Goal: Use online tool/utility: Utilize a website feature to perform a specific function

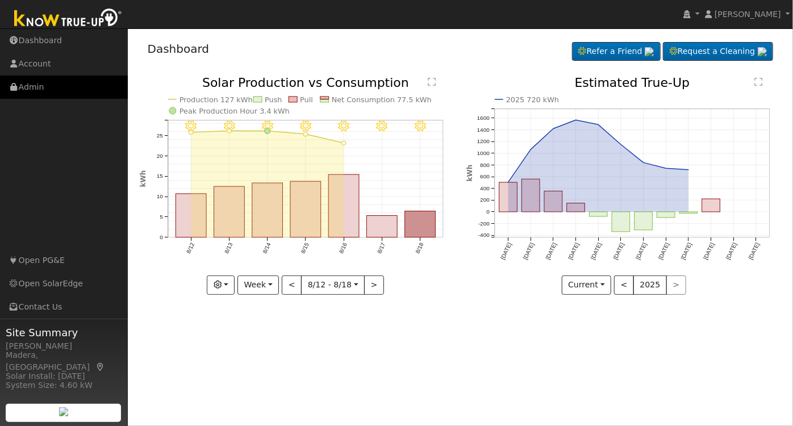
click at [31, 83] on link "Admin" at bounding box center [64, 87] width 128 height 23
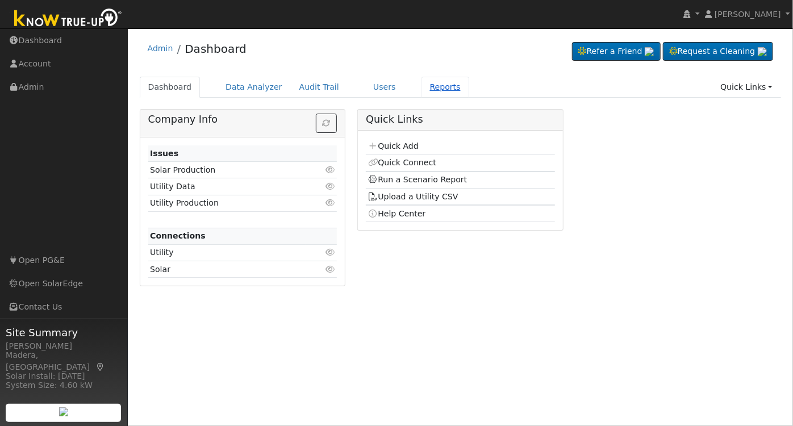
click at [427, 81] on link "Reports" at bounding box center [445, 87] width 48 height 21
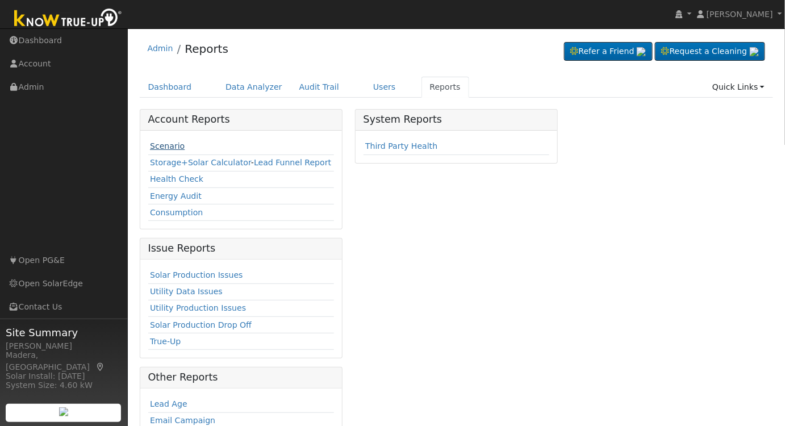
click at [154, 141] on link "Scenario" at bounding box center [167, 145] width 35 height 9
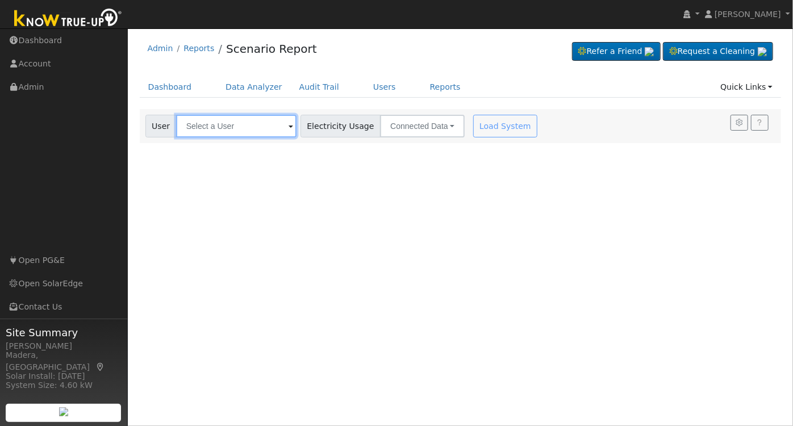
click at [248, 126] on input "text" at bounding box center [236, 126] width 120 height 23
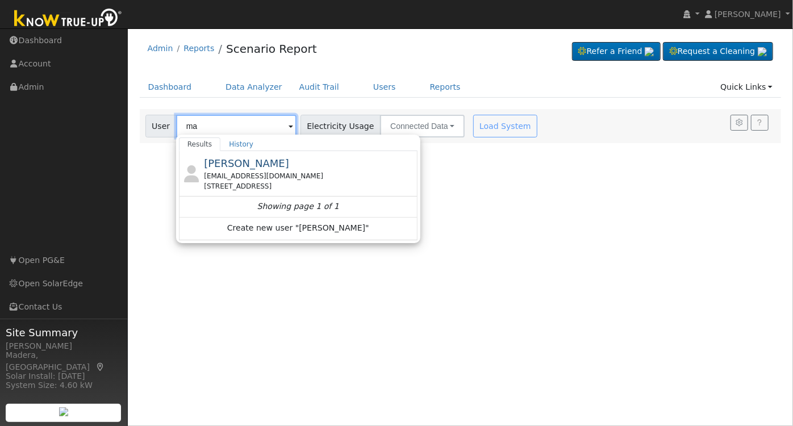
type input "m"
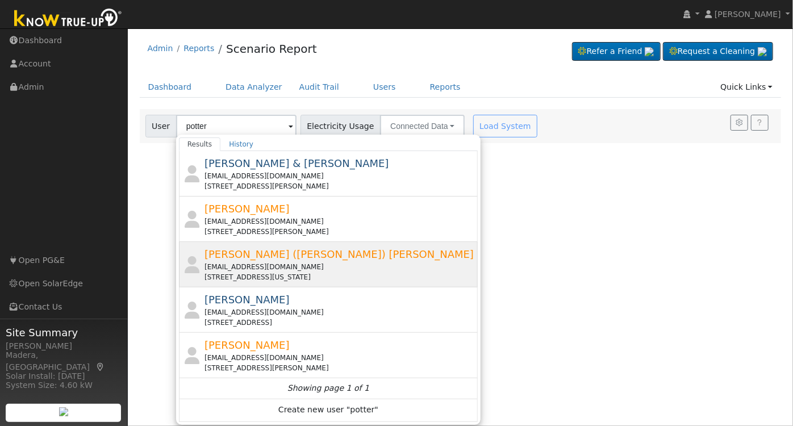
click at [293, 270] on div "jenbeas63@yahoo.com" at bounding box center [339, 267] width 271 height 10
type input "Merri (Jeanette) Potter"
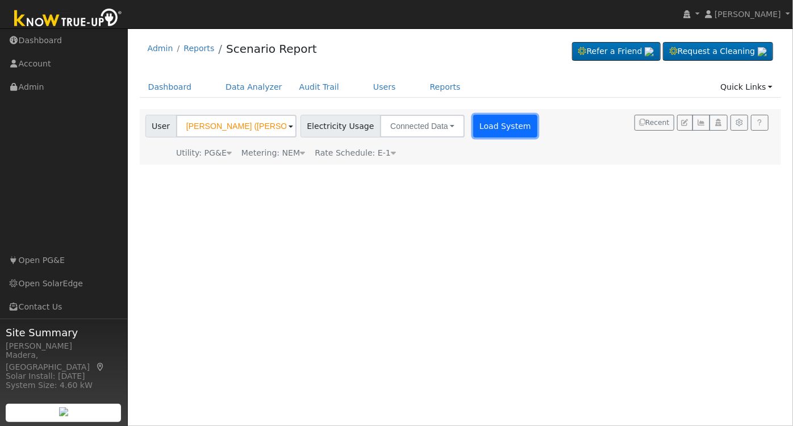
click at [474, 124] on button "Load System" at bounding box center [505, 126] width 65 height 23
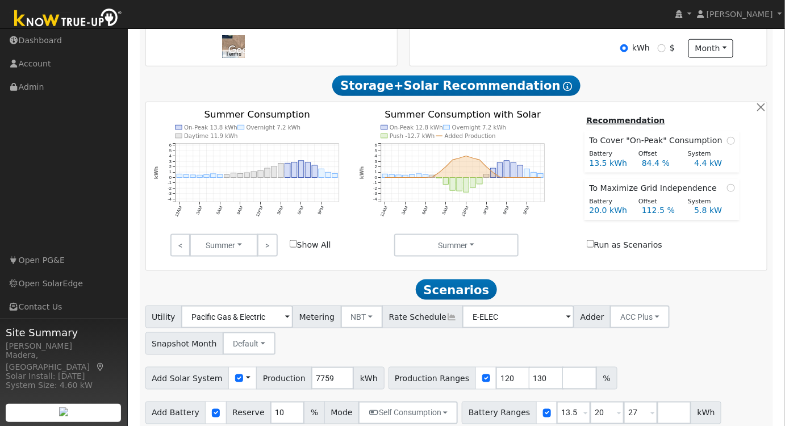
scroll to position [348, 0]
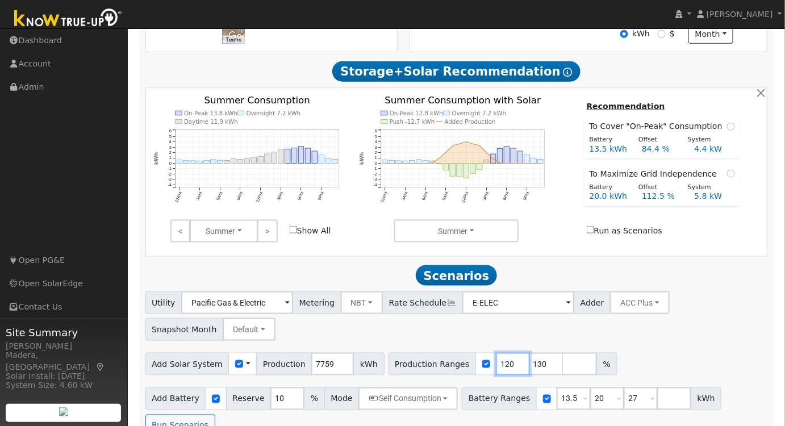
drag, startPoint x: 489, startPoint y: 370, endPoint x: 407, endPoint y: 371, distance: 81.8
click at [407, 371] on div "Production Ranges 120 130 %" at bounding box center [502, 364] width 229 height 23
type input "130"
type input "134"
drag, startPoint x: 556, startPoint y: 406, endPoint x: 458, endPoint y: 403, distance: 98.3
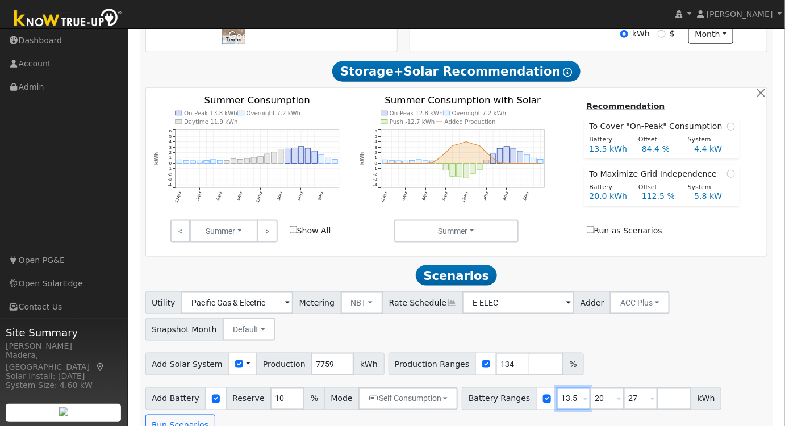
click at [462, 403] on div "Battery Ranges 13.5 Overrides Reserve % Mode None None Self Consumption Peak Sa…" at bounding box center [592, 398] width 260 height 23
type input "15"
click at [590, 406] on input "20" at bounding box center [607, 398] width 34 height 23
drag, startPoint x: 590, startPoint y: 401, endPoint x: 519, endPoint y: 403, distance: 71.0
click at [514, 408] on div "Battery Ranges 15 Overrides Reserve % Mode None None Self Consumption Peak Savi…" at bounding box center [592, 398] width 260 height 23
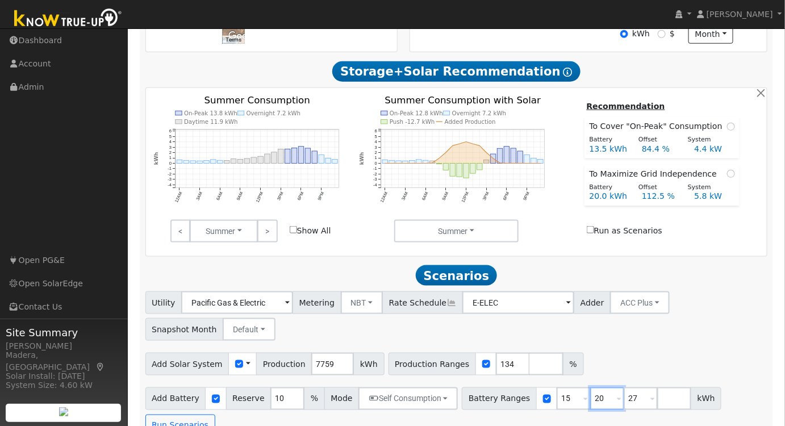
type input "27"
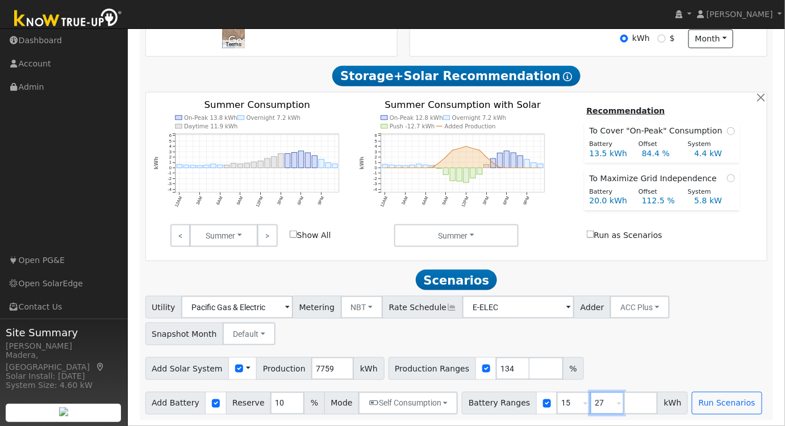
drag, startPoint x: 587, startPoint y: 400, endPoint x: 486, endPoint y: 401, distance: 101.1
click at [486, 401] on div "Battery Ranges 15 Overrides Reserve % Mode None None Self Consumption Peak Savi…" at bounding box center [575, 403] width 226 height 23
type input "13.5"
type input "15"
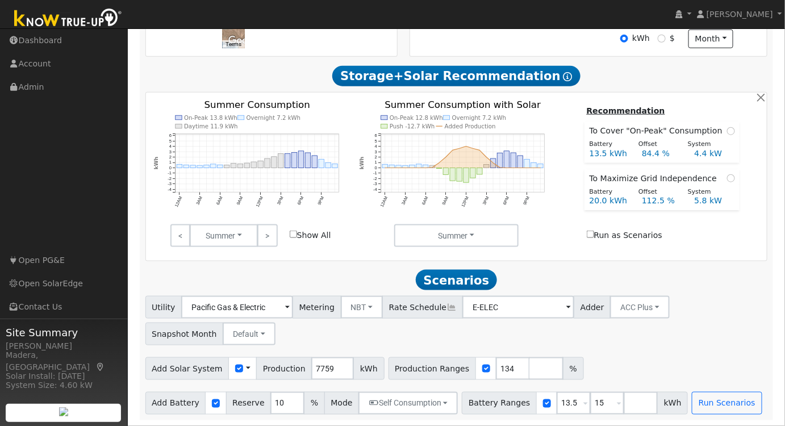
click at [716, 370] on div "Add Solar System Use CSV Data Production 7759 kWh Production Ranges 134 %" at bounding box center [456, 366] width 626 height 27
click at [696, 397] on button "Run Scenarios" at bounding box center [727, 403] width 70 height 23
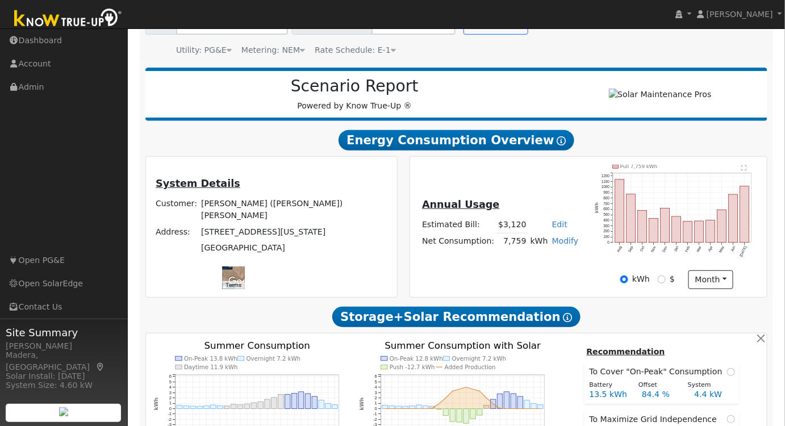
scroll to position [0, 0]
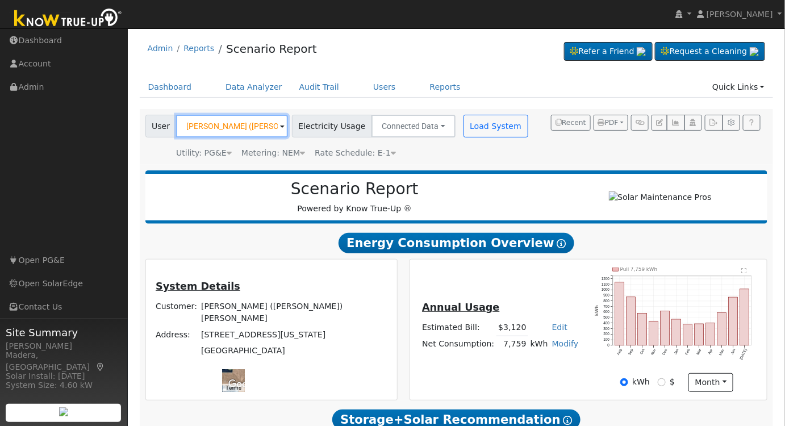
click at [253, 122] on input "Merri (Jeanette) Potter" at bounding box center [232, 126] width 112 height 23
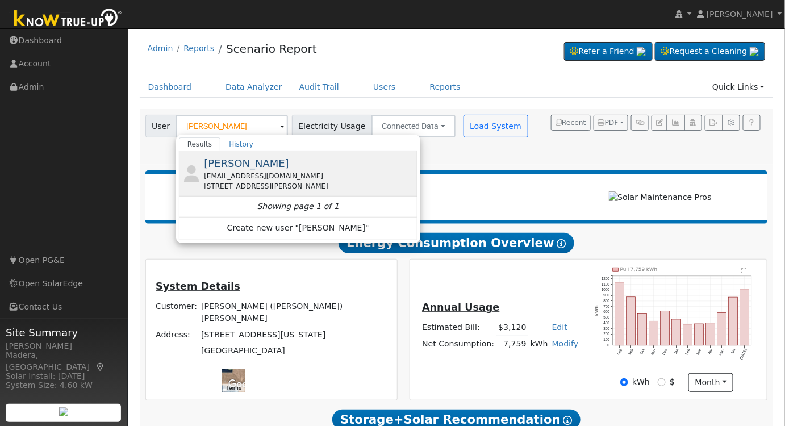
click at [306, 159] on div "John Jones madtown432@gmail.com 6354 North Selland Avenue, Fresno, CA 93711" at bounding box center [309, 174] width 211 height 36
type input "John Jones"
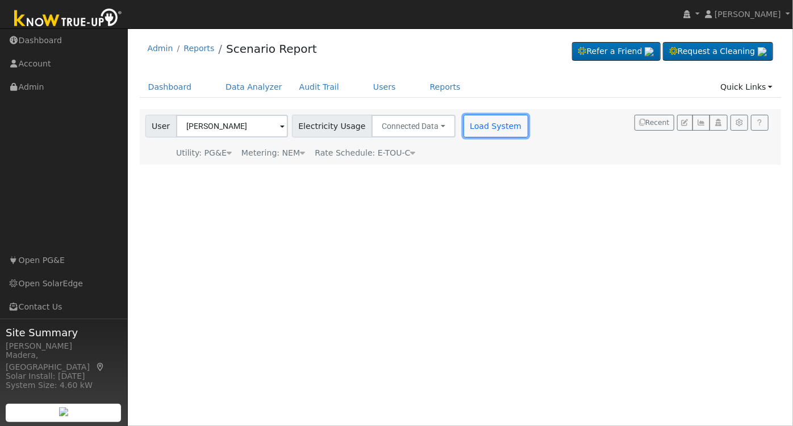
click at [489, 128] on button "Load System" at bounding box center [495, 126] width 65 height 23
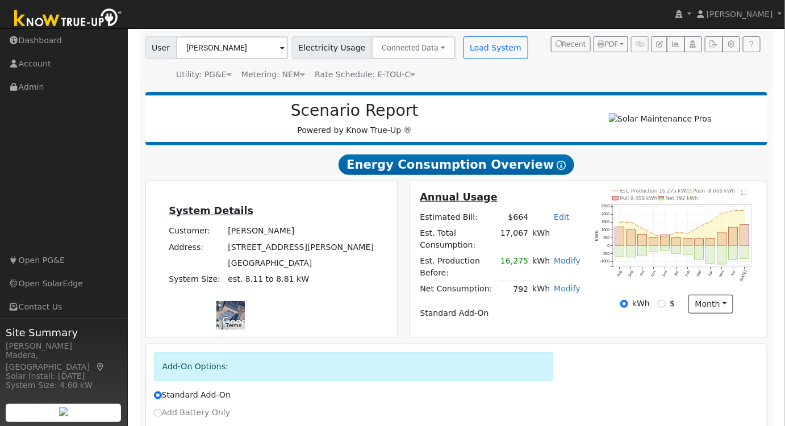
scroll to position [103, 0]
